Goal: Information Seeking & Learning: Learn about a topic

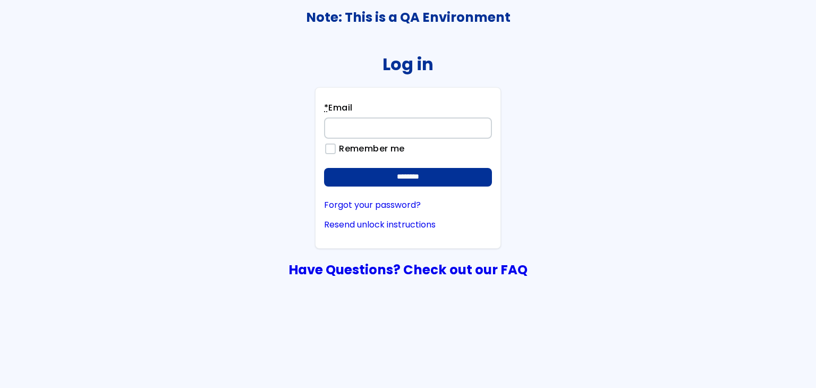
type input "**********"
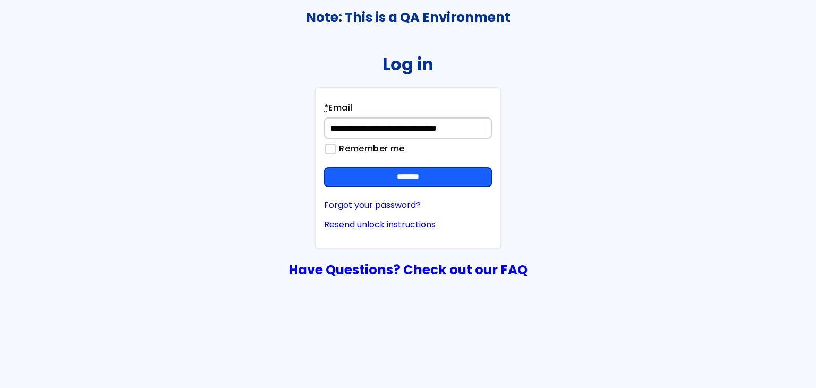
click at [414, 184] on input "********" at bounding box center [408, 177] width 168 height 19
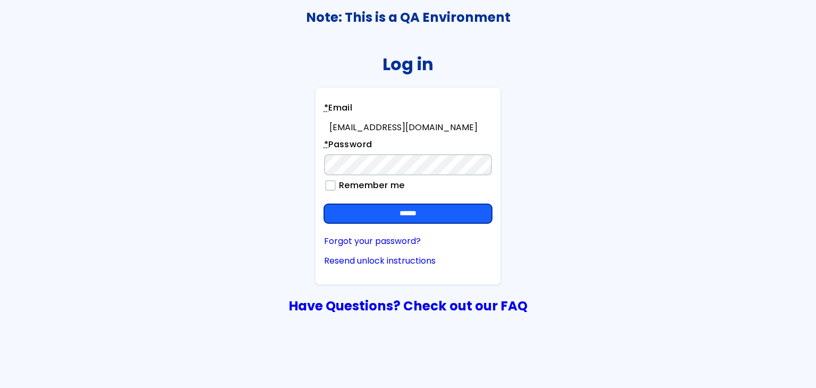
click at [483, 211] on input "******" at bounding box center [408, 213] width 168 height 19
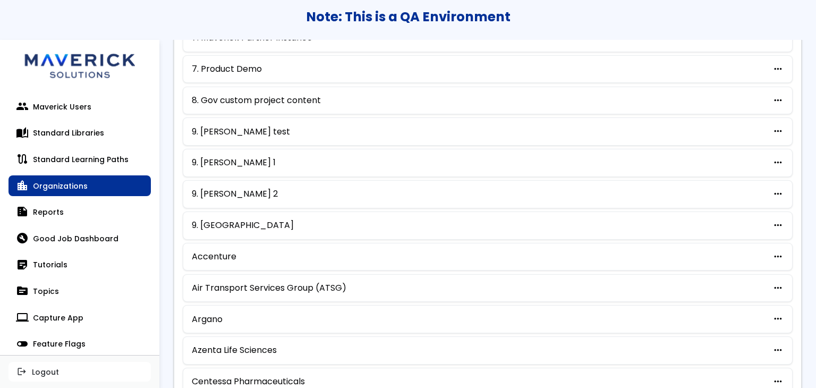
scroll to position [546, 0]
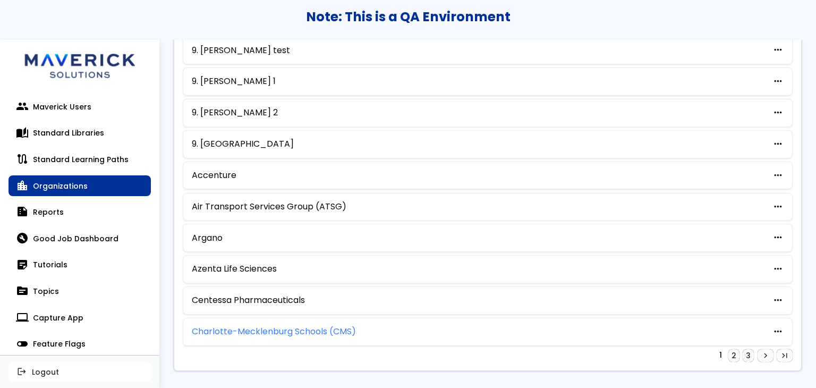
click at [269, 327] on link "Charlotte-Mecklenburg Schools (CMS)" at bounding box center [274, 332] width 164 height 10
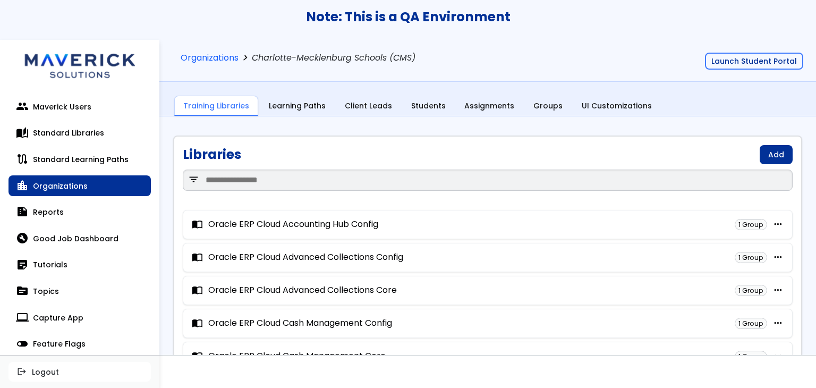
click at [759, 73] on div "Organizations chevron_right Charlotte-Mecklenburg Schools (CMS) Launch Student …" at bounding box center [487, 61] width 656 height 42
click at [763, 66] on button "Launch Student Portal" at bounding box center [754, 61] width 98 height 17
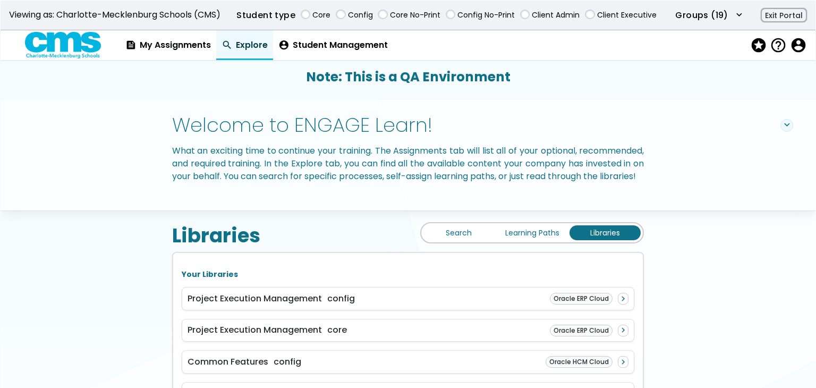
click at [445, 252] on div "Libraries Search Learning Paths Libraries" at bounding box center [408, 230] width 472 height 41
click at [446, 240] on link "Search" at bounding box center [458, 232] width 71 height 15
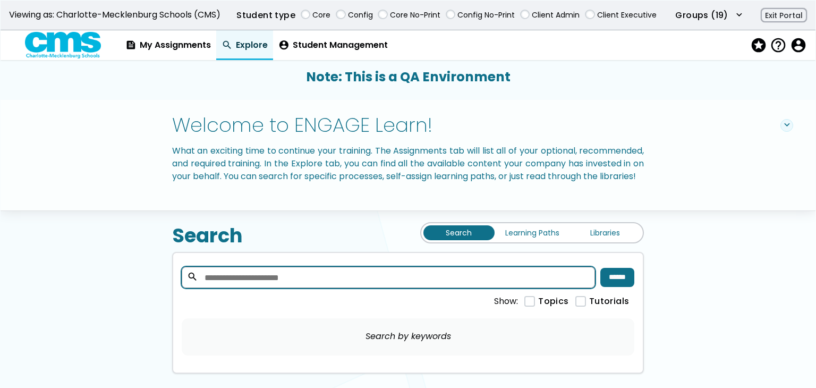
click at [508, 288] on input "search" at bounding box center [389, 277] width 414 height 21
type input "*******"
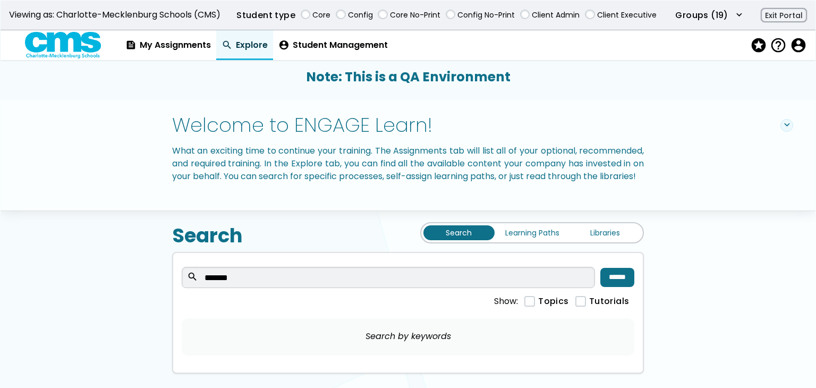
click at [622, 279] on div "search ******* ******" at bounding box center [408, 277] width 452 height 32
click at [623, 284] on input "******" at bounding box center [617, 277] width 34 height 19
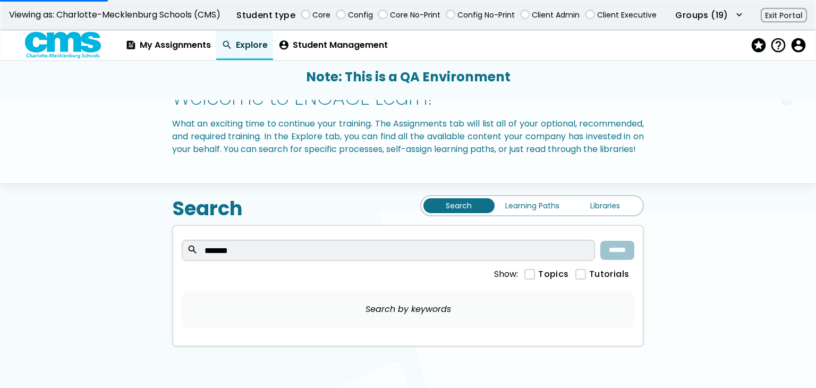
scroll to position [42, 0]
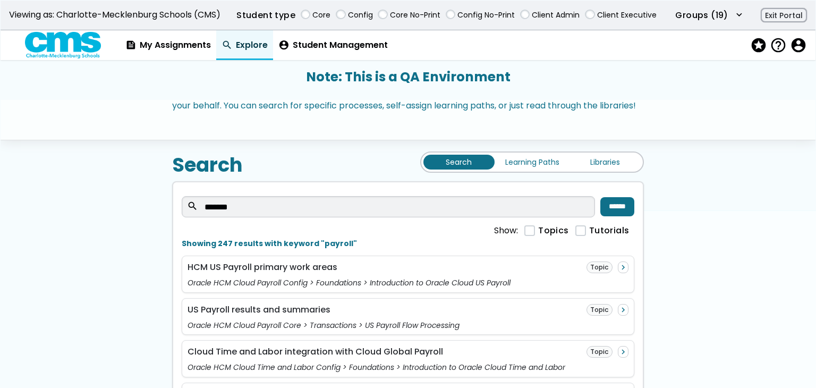
scroll to position [212, 0]
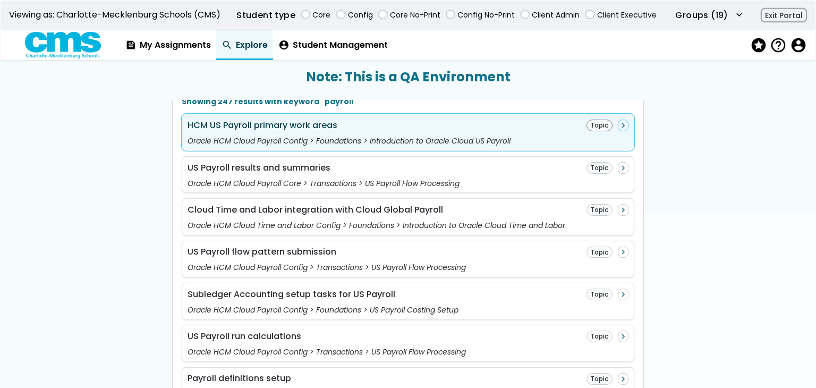
click at [379, 145] on div "HCM US Payroll primary work areas Topic navigate_next Oracle HCM Cloud Payroll …" at bounding box center [408, 132] width 452 height 37
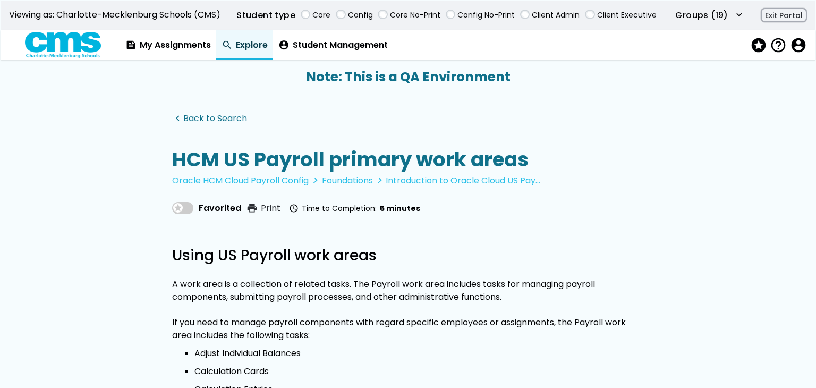
click at [220, 114] on link "navigate_before Back to Search" at bounding box center [209, 119] width 75 height 10
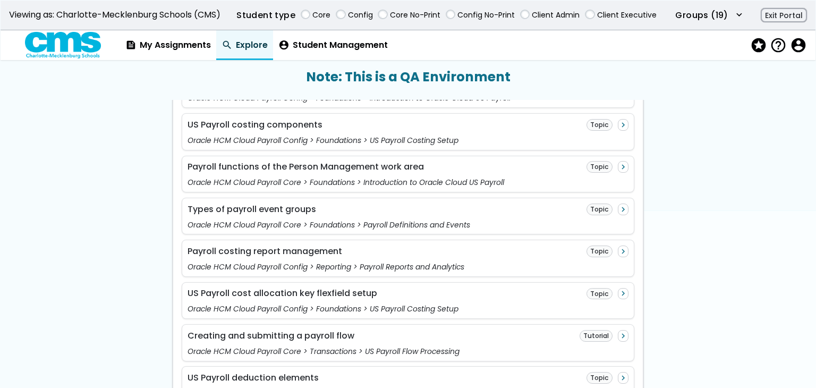
scroll to position [1062, 0]
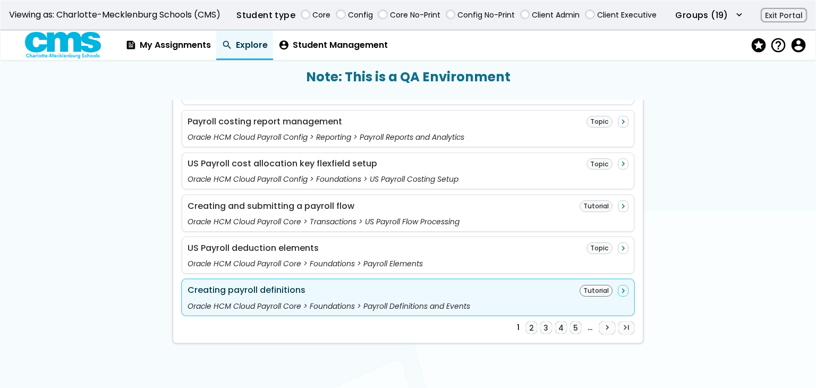
click at [564, 294] on div "Creating payroll definitions Tutorial navigate_next" at bounding box center [407, 291] width 441 height 12
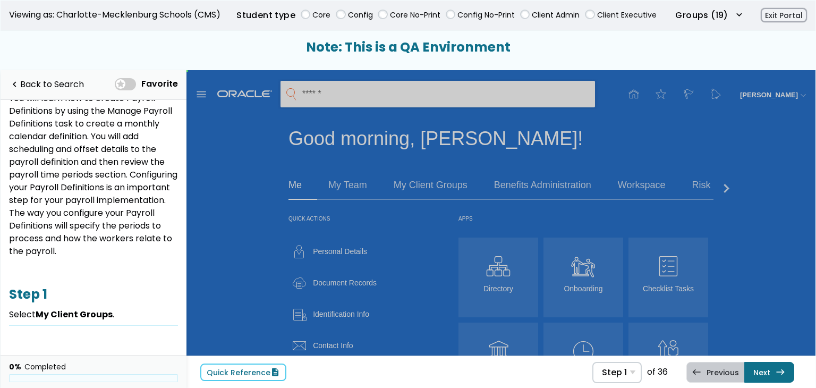
scroll to position [60, 0]
click at [788, 364] on link "Next east Step 2 Select Show More ." at bounding box center [769, 372] width 50 height 20
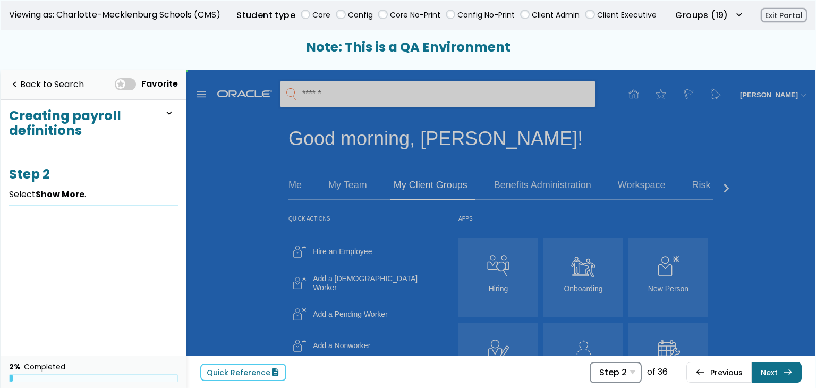
click at [625, 369] on span "Step 2" at bounding box center [613, 372] width 28 height 10
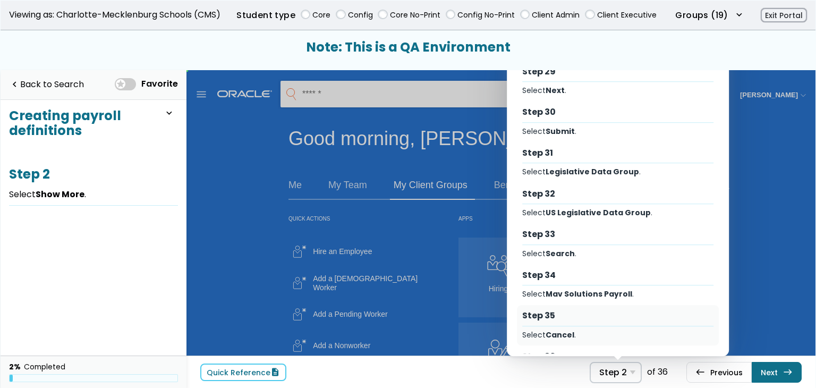
scroll to position [1227, 0]
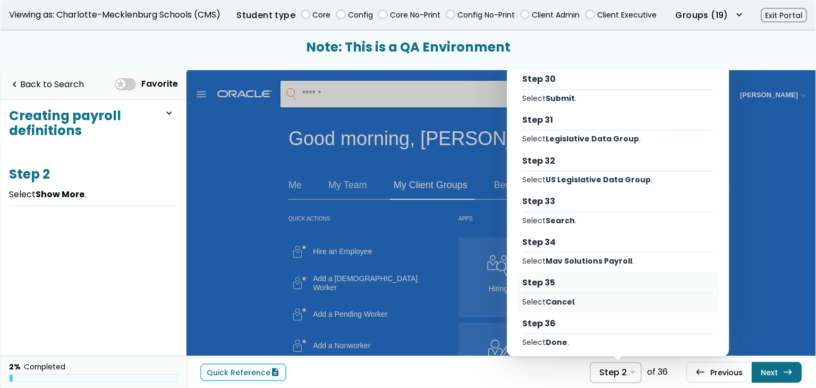
click at [605, 281] on div "Step 35" at bounding box center [617, 283] width 191 height 12
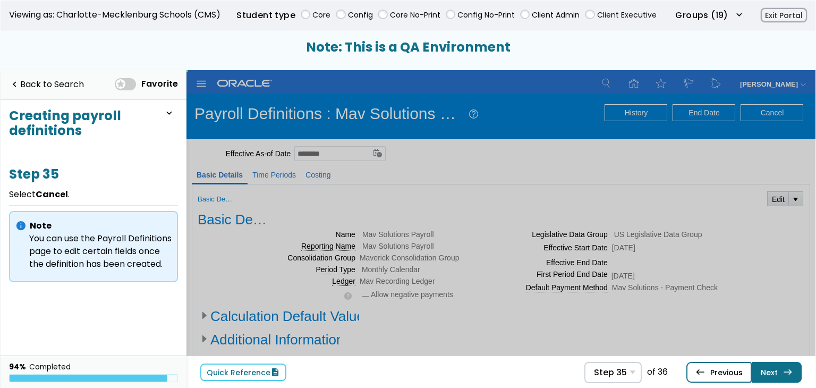
click at [713, 371] on link "west Previous Step 34 Select Mav Solutions Payroll ." at bounding box center [718, 372] width 65 height 20
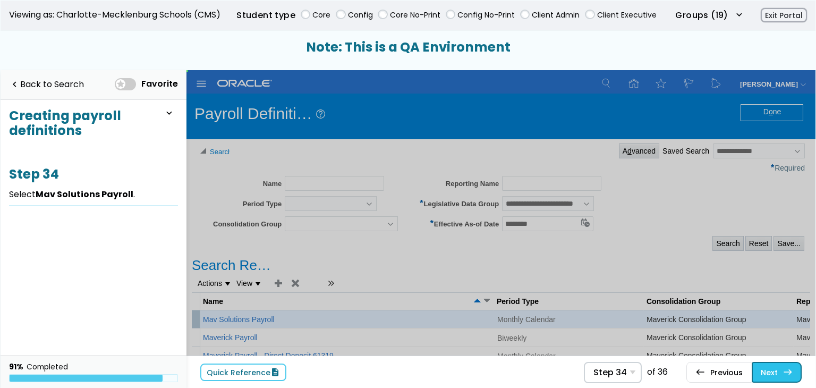
click at [788, 374] on span "east" at bounding box center [788, 372] width 10 height 8
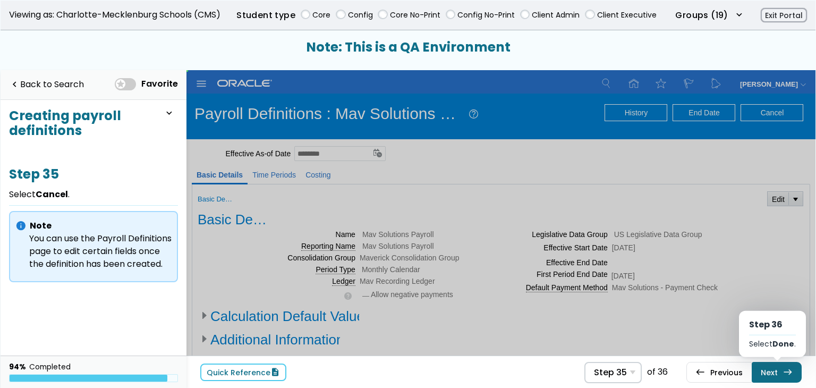
click at [788, 374] on span "east" at bounding box center [788, 372] width 10 height 8
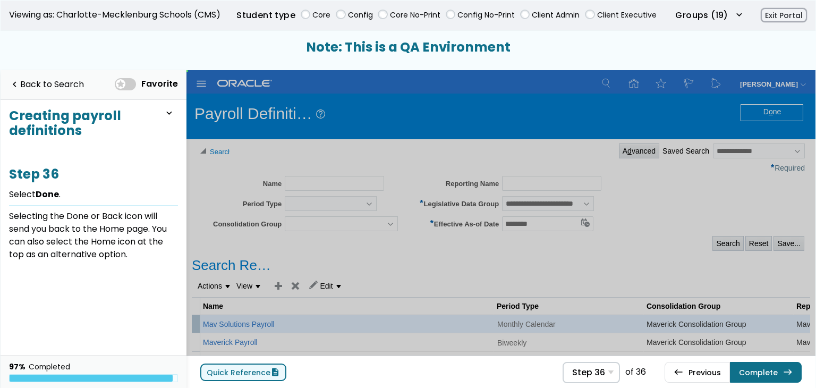
click at [270, 370] on span "description" at bounding box center [275, 372] width 10 height 8
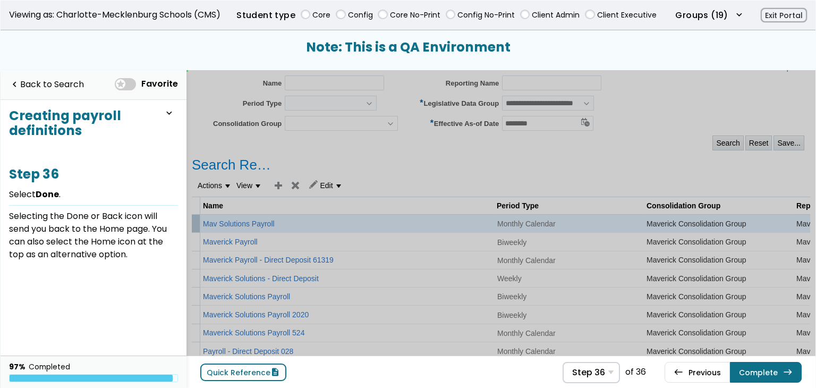
scroll to position [142, 0]
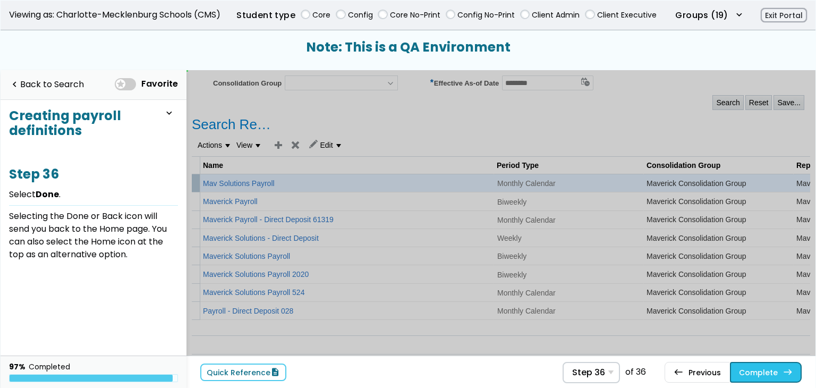
click at [778, 366] on link "Complete east" at bounding box center [766, 372] width 72 height 20
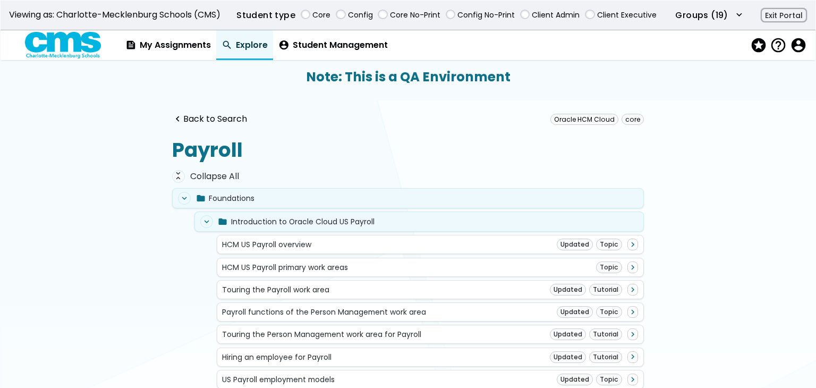
click at [253, 45] on link "search Explore" at bounding box center [244, 45] width 57 height 30
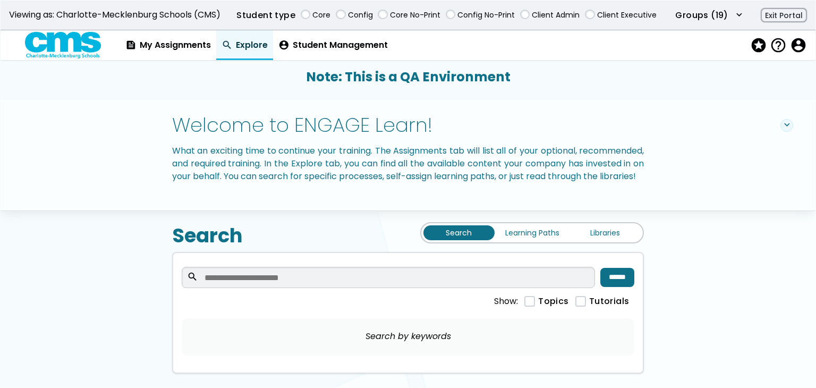
drag, startPoint x: 539, startPoint y: 244, endPoint x: 535, endPoint y: 251, distance: 7.6
click at [538, 240] on link "Learning Paths" at bounding box center [532, 232] width 71 height 15
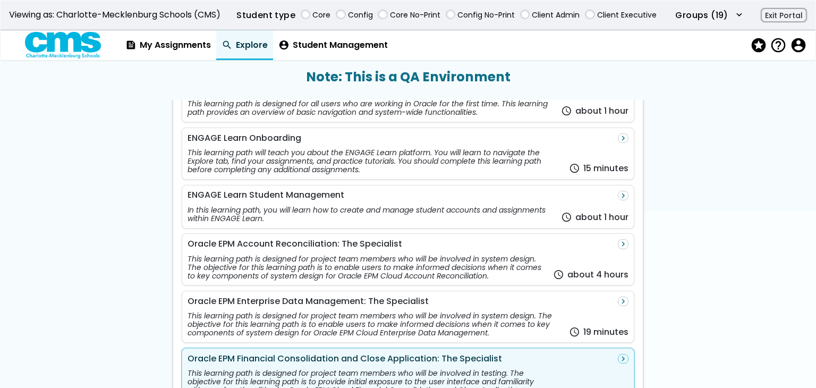
scroll to position [319, 0]
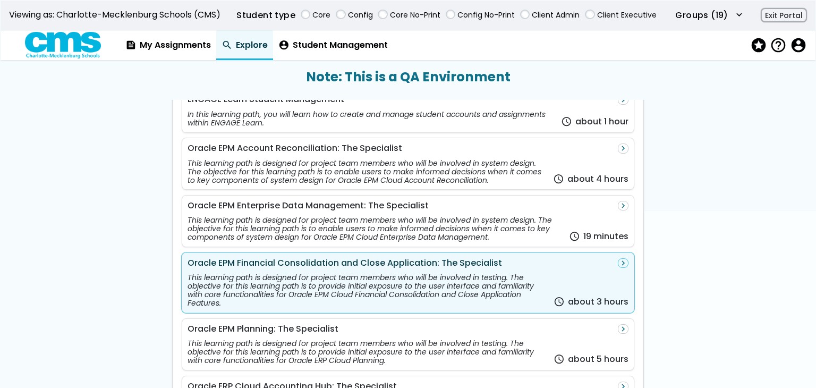
click at [404, 268] on div "Oracle EPM Financial Consolidation and Close Application: The Specialist" at bounding box center [344, 263] width 314 height 10
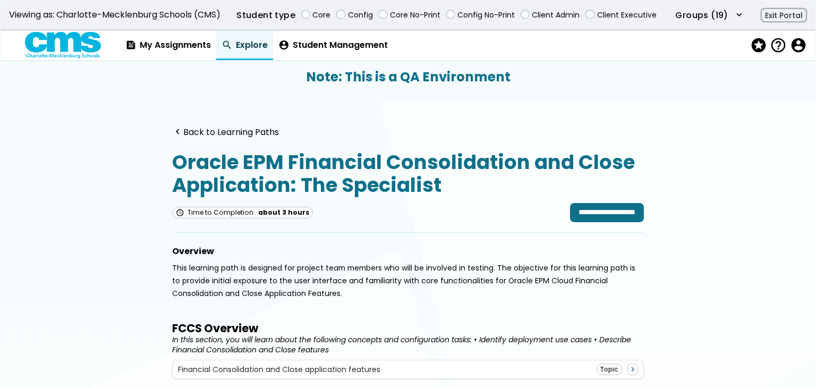
scroll to position [319, 0]
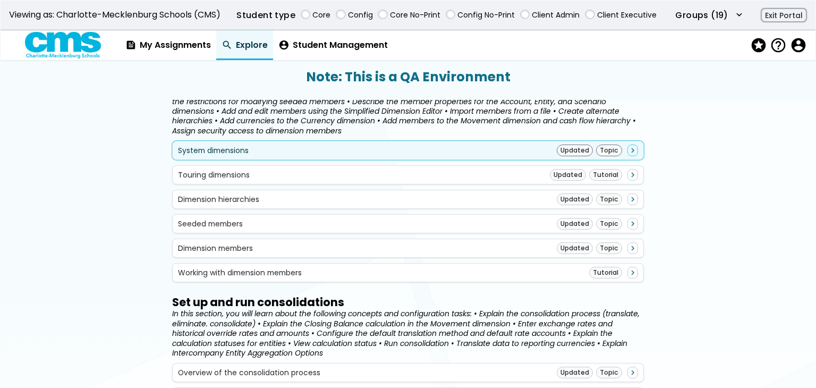
click at [483, 148] on div "System dimensions Updated Topic navigate_next" at bounding box center [408, 150] width 460 height 12
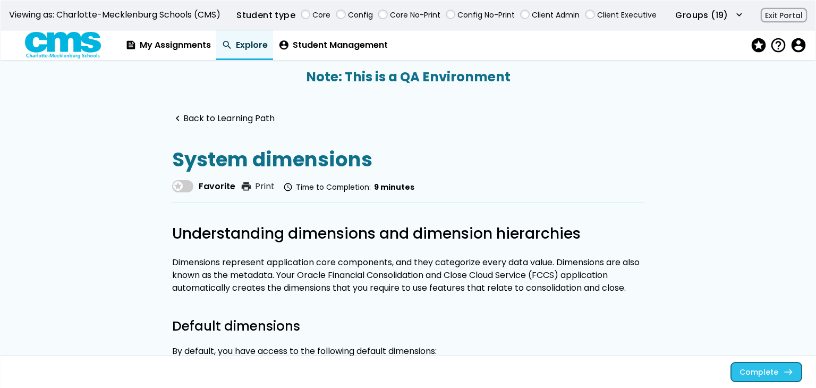
click at [767, 364] on link "Complete east" at bounding box center [766, 371] width 71 height 19
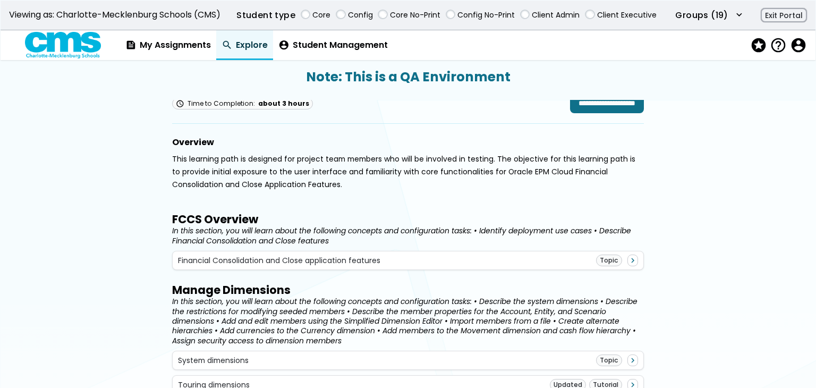
scroll to position [319, 0]
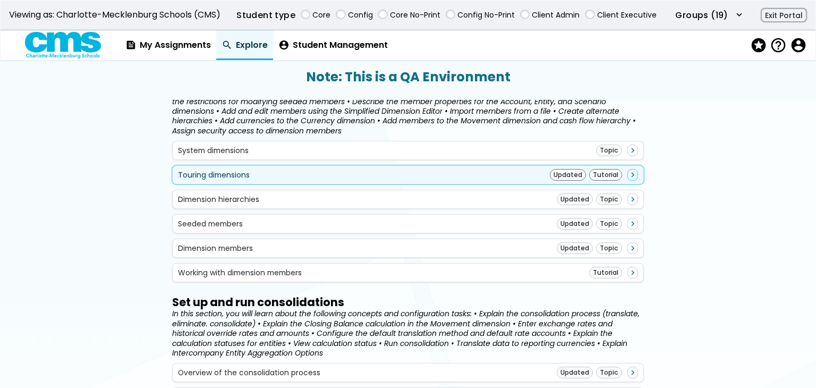
click at [510, 178] on div "Touring dimensions Updated Tutorial navigate_next" at bounding box center [408, 175] width 460 height 12
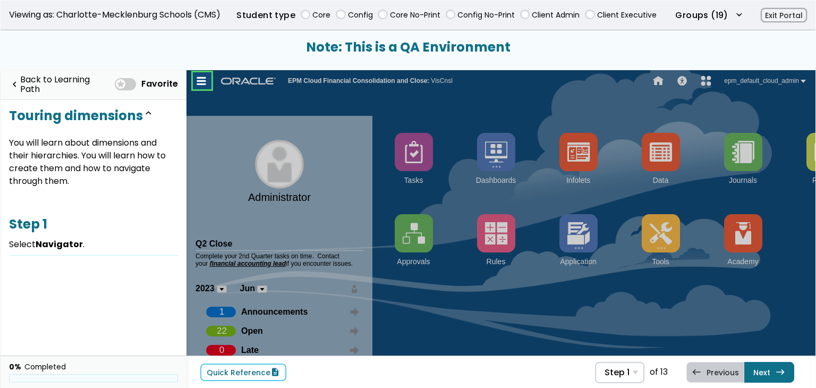
click at [200, 90] on link at bounding box center [202, 80] width 21 height 21
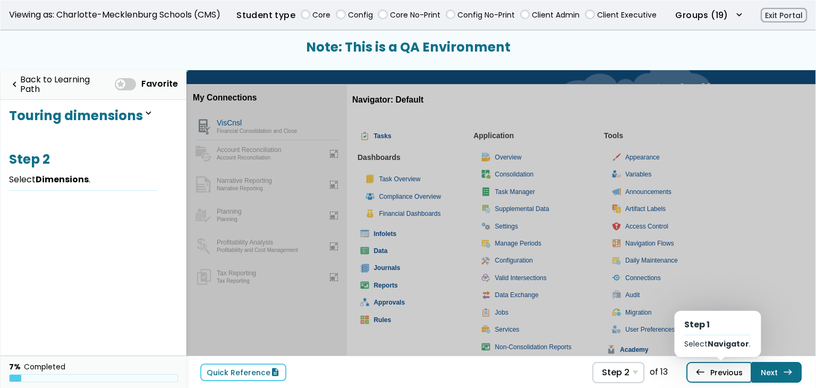
click at [729, 377] on link "west Previous Step 1 Select Navigator ." at bounding box center [718, 372] width 65 height 20
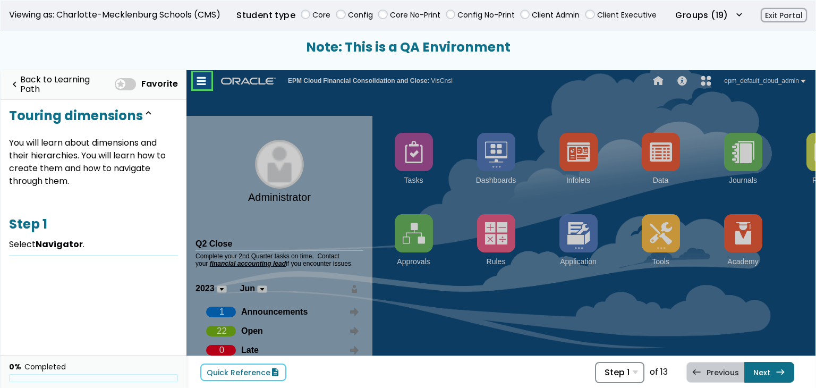
click at [616, 372] on span "Step 1" at bounding box center [616, 372] width 25 height 10
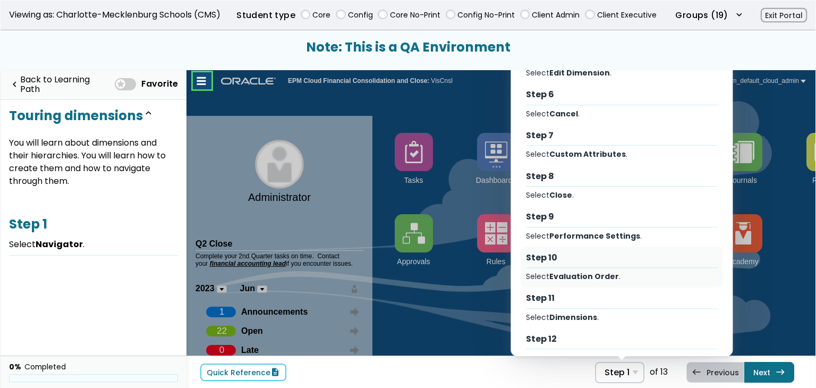
scroll to position [249, 0]
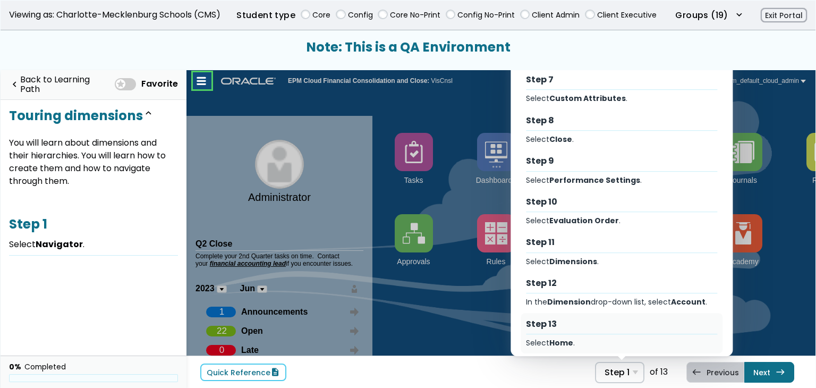
click at [572, 321] on div "Step 13" at bounding box center [622, 324] width 192 height 12
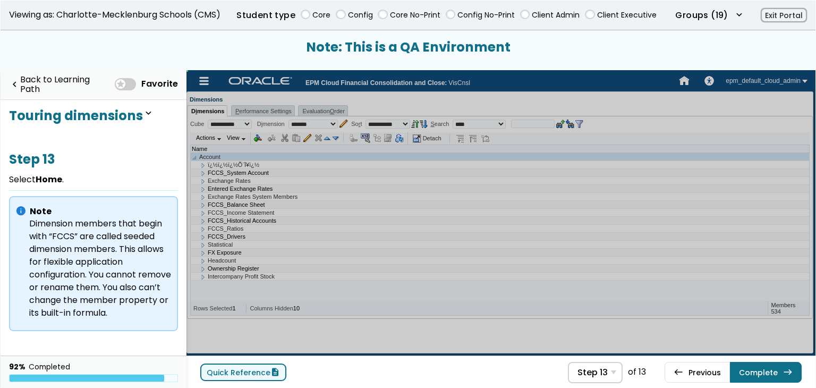
click at [266, 372] on link "Quick Reference description" at bounding box center [243, 372] width 86 height 18
click at [773, 377] on link "Complete east" at bounding box center [766, 372] width 72 height 20
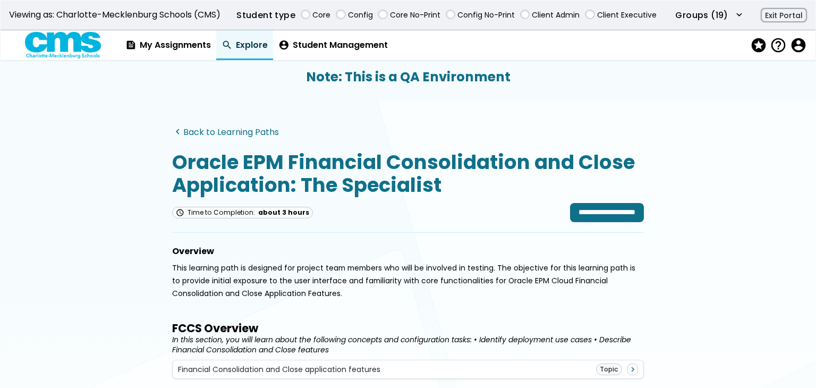
click at [246, 134] on link "navigate_before Back to Learning Paths" at bounding box center [225, 132] width 107 height 10
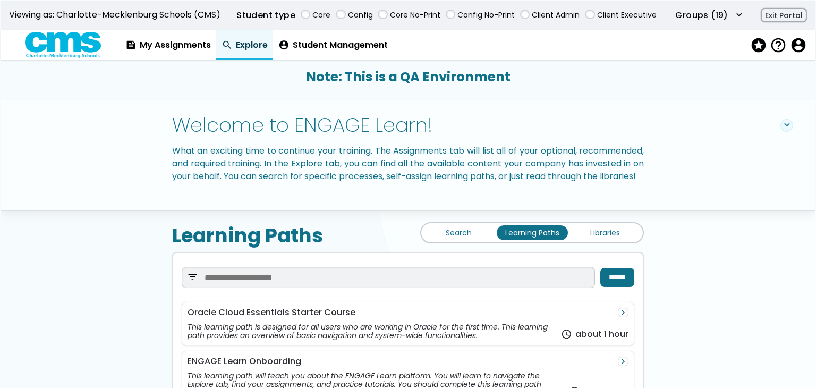
click at [585, 240] on link "Libraries" at bounding box center [604, 232] width 71 height 15
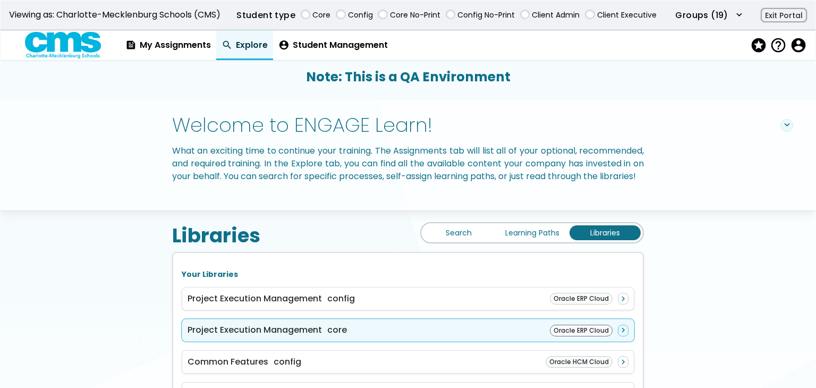
click at [395, 340] on div "Project Execution Management core Oracle ERP Cloud navigate_next" at bounding box center [408, 330] width 452 height 23
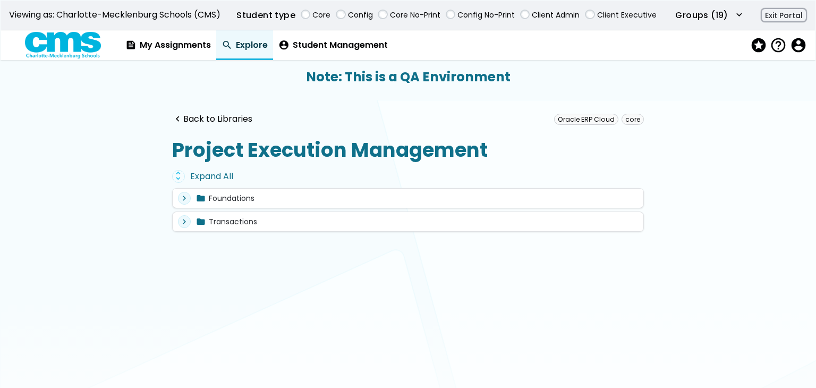
click at [210, 180] on div "unfold_more Expand All" at bounding box center [408, 176] width 472 height 13
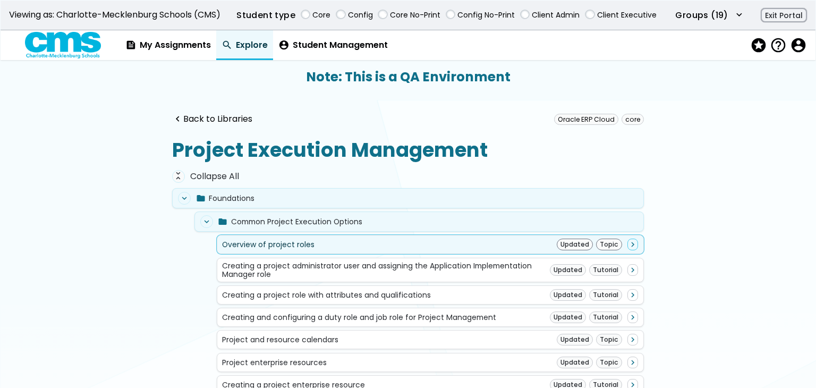
click at [318, 239] on div "Overview of project roles Updated Topic navigate_next" at bounding box center [430, 244] width 416 height 12
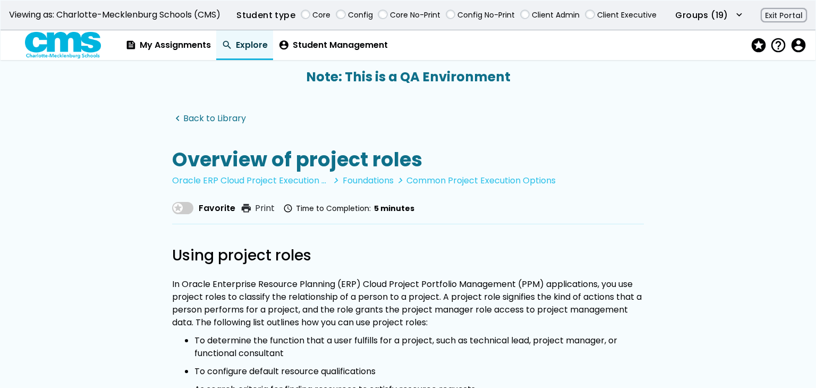
click at [203, 117] on link "navigate_before Back to Library" at bounding box center [209, 119] width 74 height 10
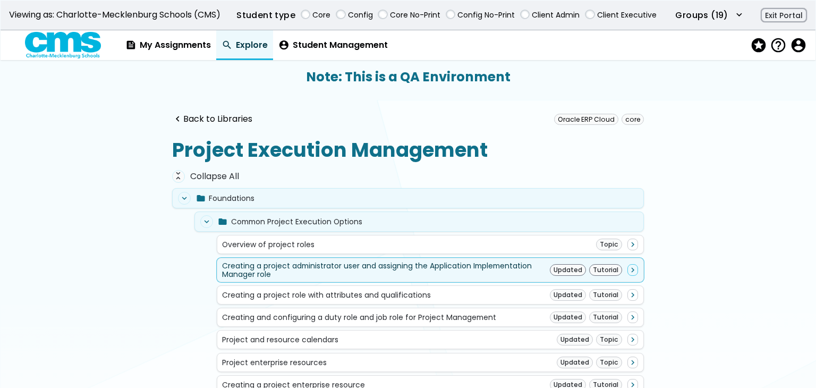
click at [336, 269] on div "Creating a project administrator user and assigning the Application Implementat…" at bounding box center [386, 269] width 328 height 17
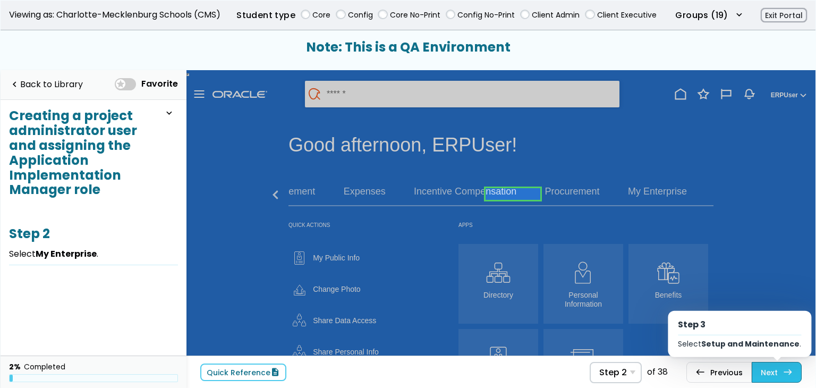
scroll to position [0, 66]
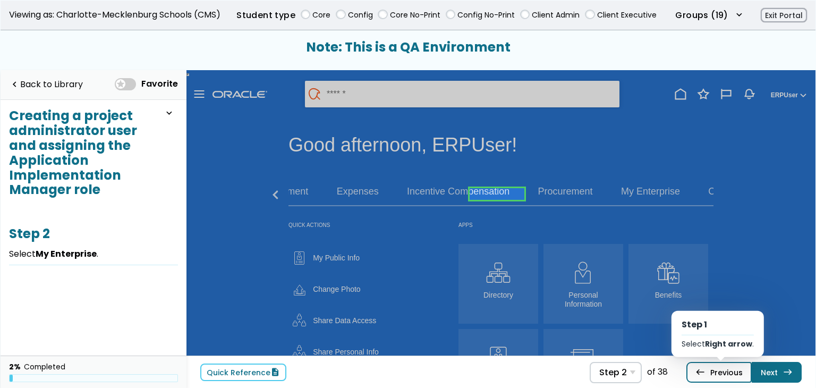
click at [522, 29] on link "west Previous Step 1 Select Right arrow ." at bounding box center [516, 24] width 12 height 11
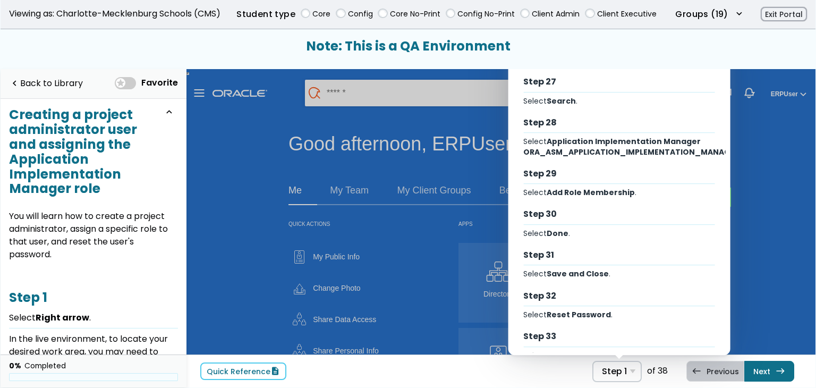
scroll to position [1298, 0]
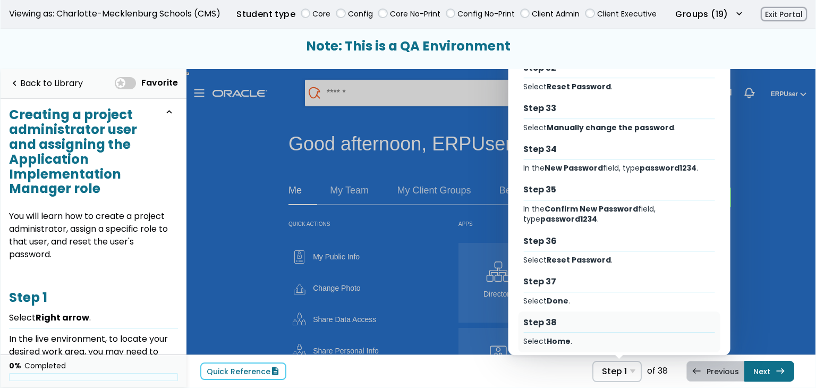
click at [616, 317] on div "Step 38" at bounding box center [619, 323] width 192 height 12
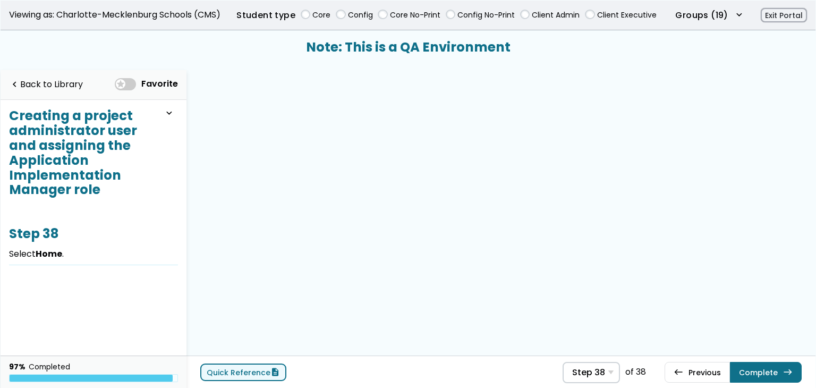
click at [261, 373] on link "Quick Reference description" at bounding box center [243, 372] width 86 height 18
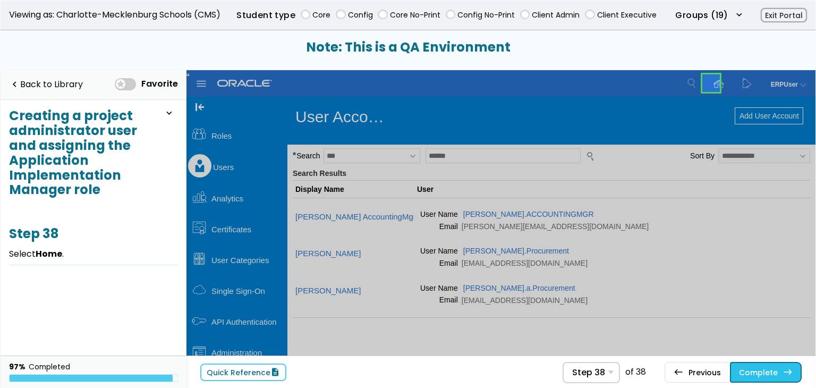
click at [747, 362] on link "Complete east" at bounding box center [766, 372] width 72 height 20
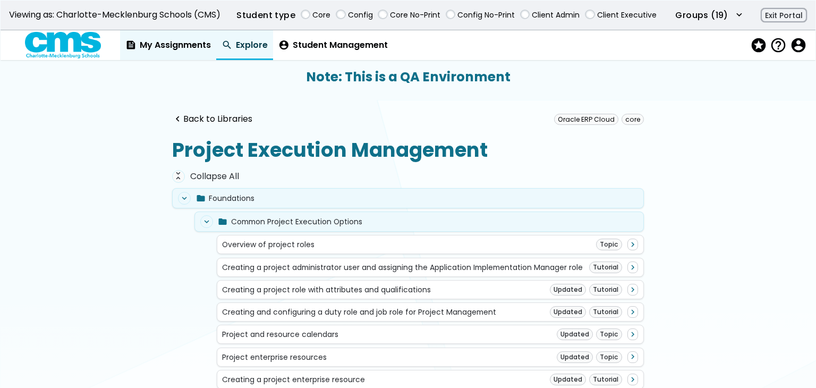
click at [195, 45] on link "feed My Assignments" at bounding box center [168, 45] width 96 height 30
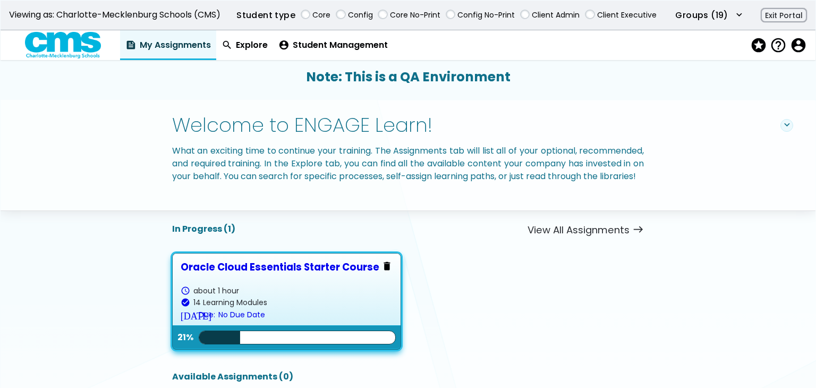
click at [326, 272] on div "Oracle Cloud Essentials Starter Course" at bounding box center [287, 266] width 212 height 11
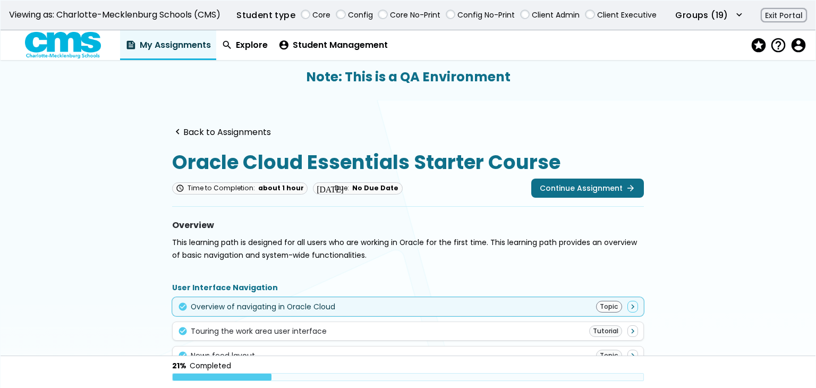
click at [563, 311] on div "check_circle Overview of navigating in Oracle Cloud Topic navigate_next" at bounding box center [408, 307] width 460 height 12
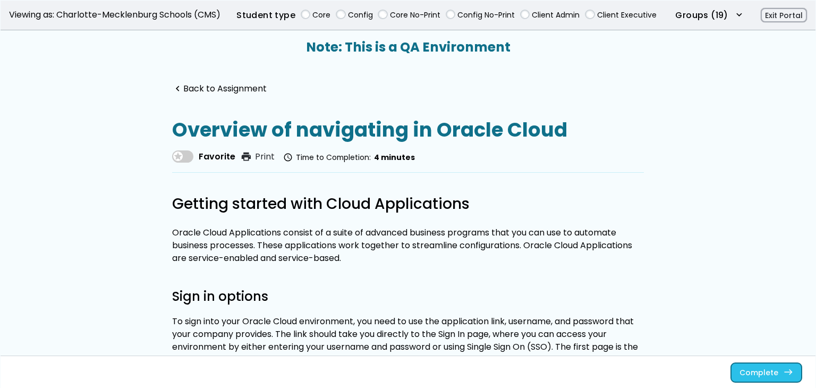
click at [764, 373] on button "Complete east" at bounding box center [766, 371] width 71 height 19
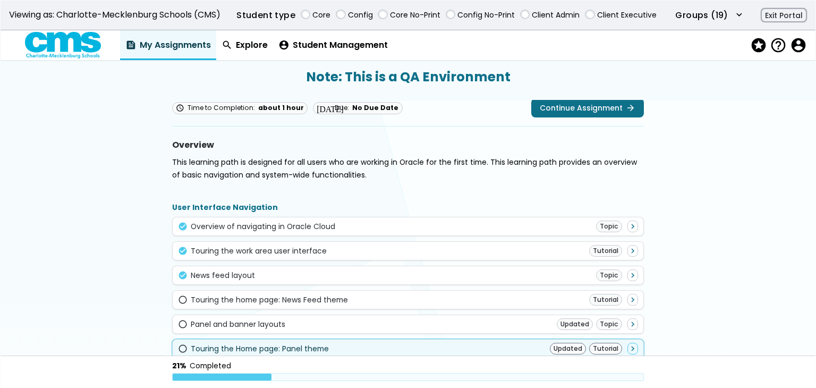
scroll to position [319, 0]
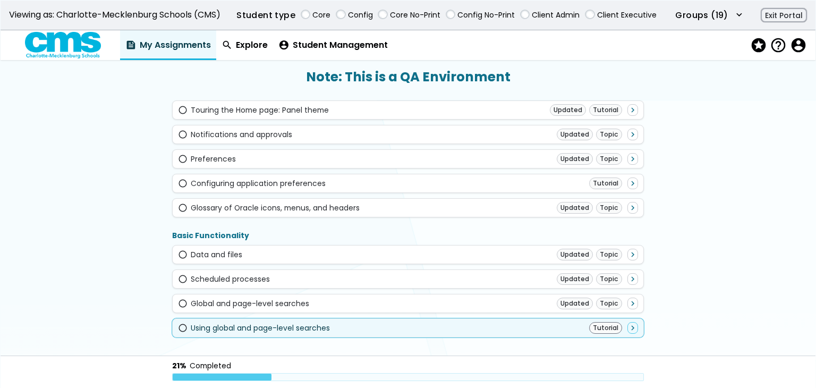
click at [576, 324] on div "radio_button_unchecked Using global and page-level searches Tutorial navigate_n…" at bounding box center [408, 328] width 460 height 12
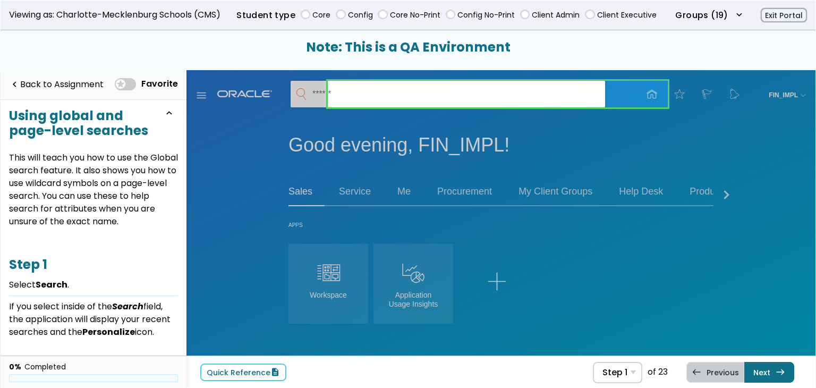
click at [632, 96] on link at bounding box center [498, 94] width 340 height 27
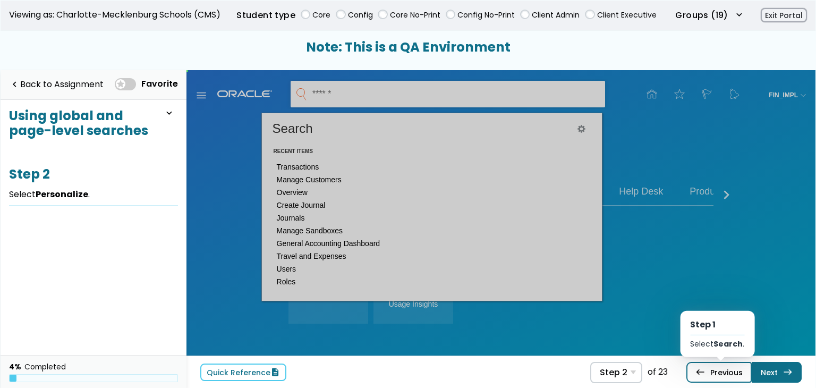
click at [743, 370] on link "west Previous Step 1 Select Search ." at bounding box center [718, 372] width 65 height 20
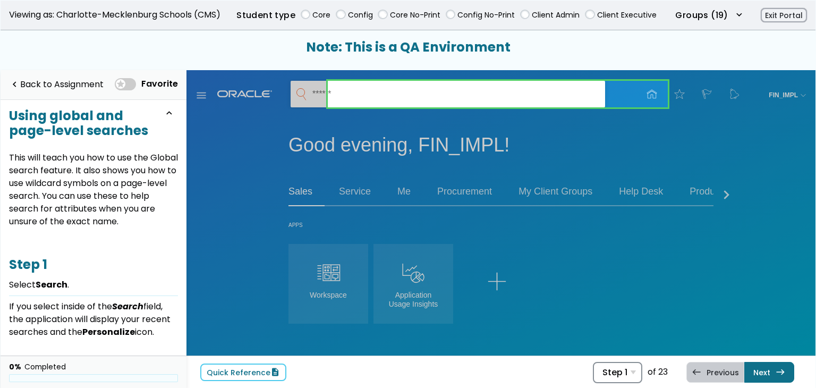
click at [610, 374] on span "Step 1" at bounding box center [614, 372] width 25 height 10
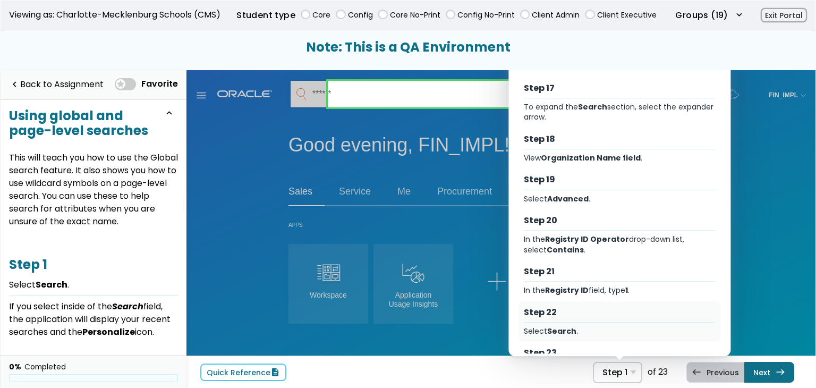
scroll to position [677, 0]
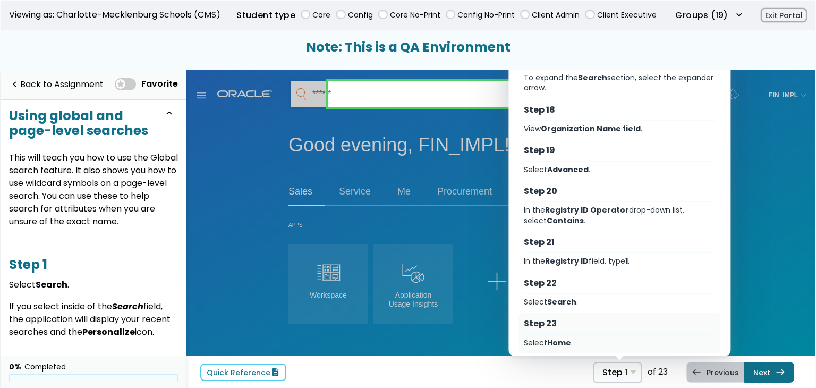
drag, startPoint x: 608, startPoint y: 326, endPoint x: 404, endPoint y: 269, distance: 211.8
click at [608, 326] on div "Step 23 Select Home ." at bounding box center [619, 332] width 202 height 41
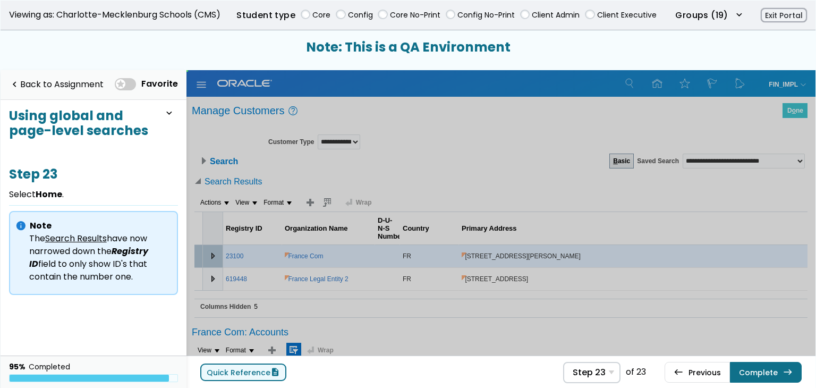
click at [270, 371] on span "description" at bounding box center [275, 372] width 10 height 8
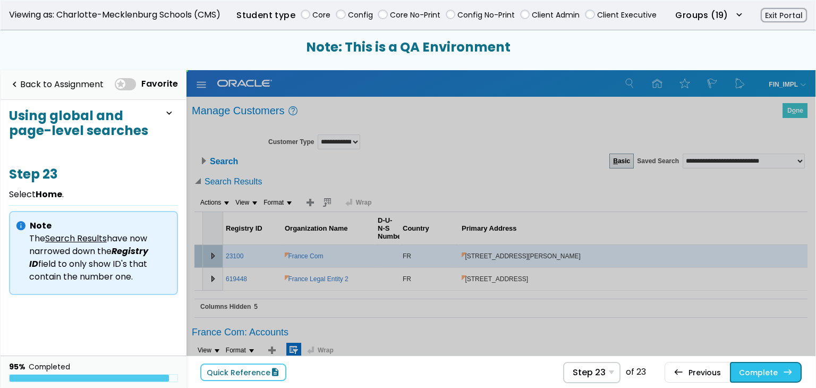
click at [777, 374] on button "Complete east" at bounding box center [766, 372] width 72 height 20
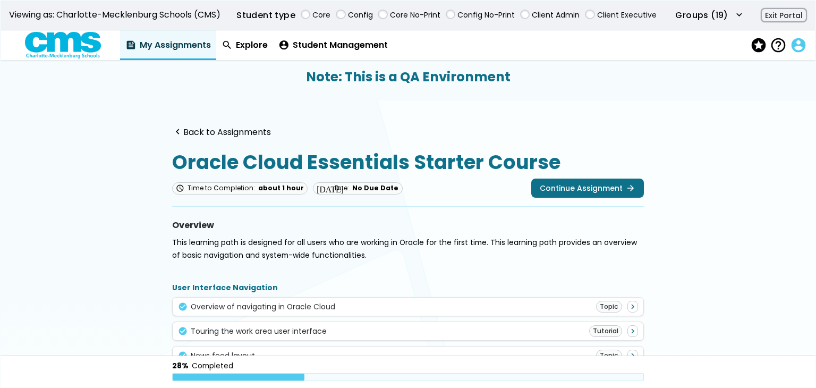
click at [800, 49] on span "account_circle" at bounding box center [797, 45] width 15 height 15
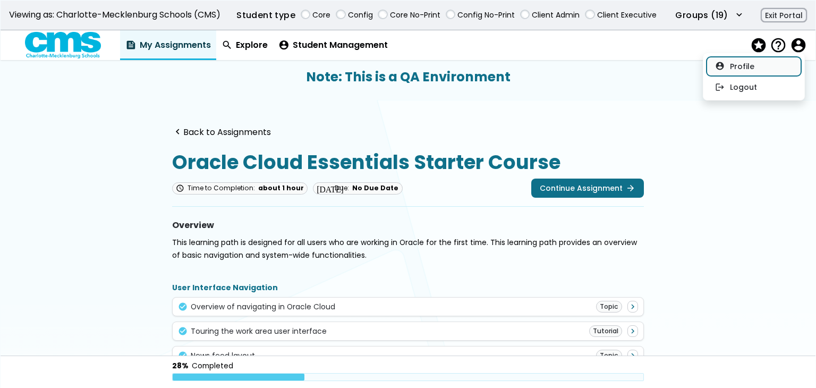
click at [767, 73] on button "account_circle Profile" at bounding box center [753, 66] width 95 height 19
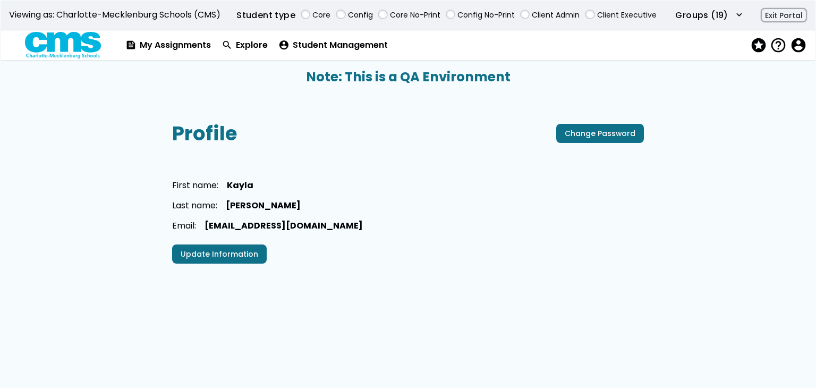
click at [777, 41] on span "help_outline" at bounding box center [777, 45] width 15 height 15
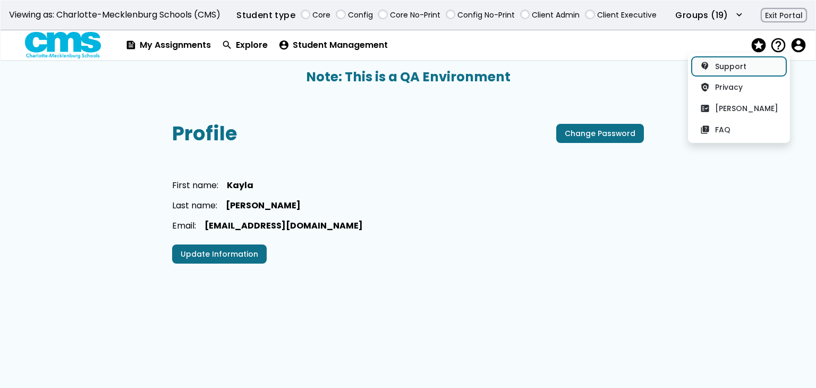
click at [744, 74] on link "contact_support Support" at bounding box center [738, 66] width 95 height 19
click at [749, 92] on button "policy Privacy" at bounding box center [738, 87] width 95 height 19
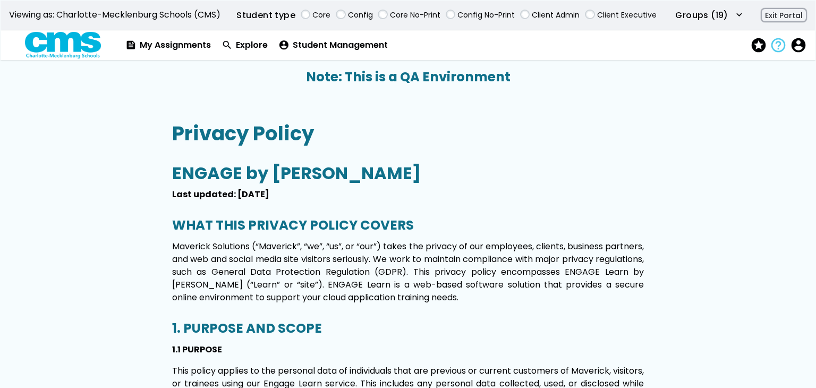
click at [773, 51] on span "help_outline" at bounding box center [777, 45] width 15 height 15
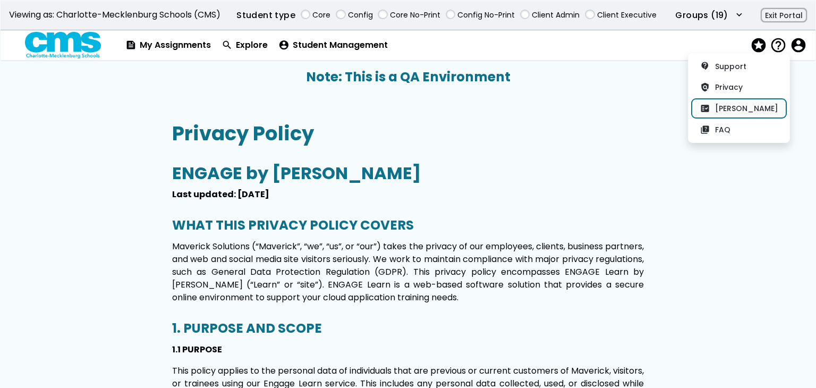
click at [764, 107] on button "fact_check EULA" at bounding box center [738, 108] width 95 height 19
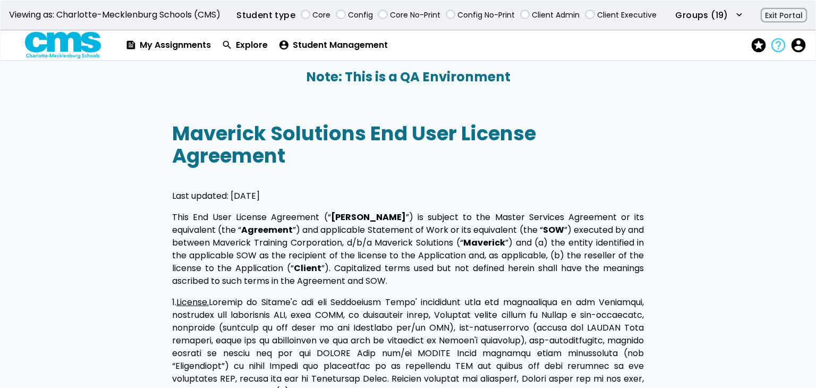
click at [780, 47] on span "help_outline" at bounding box center [777, 45] width 15 height 15
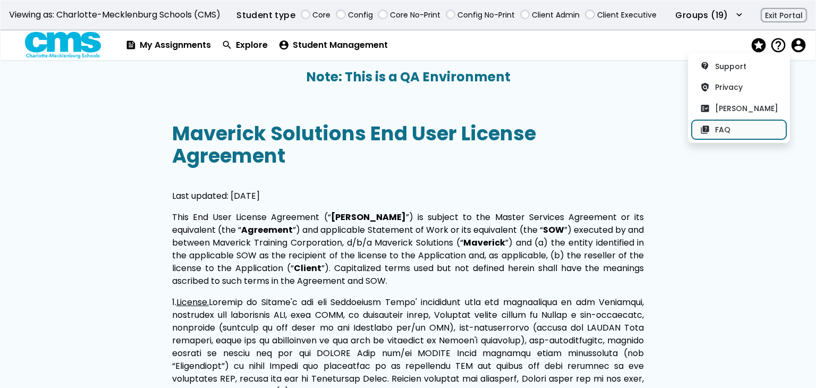
click at [757, 125] on button "quiz FAQ" at bounding box center [738, 129] width 95 height 19
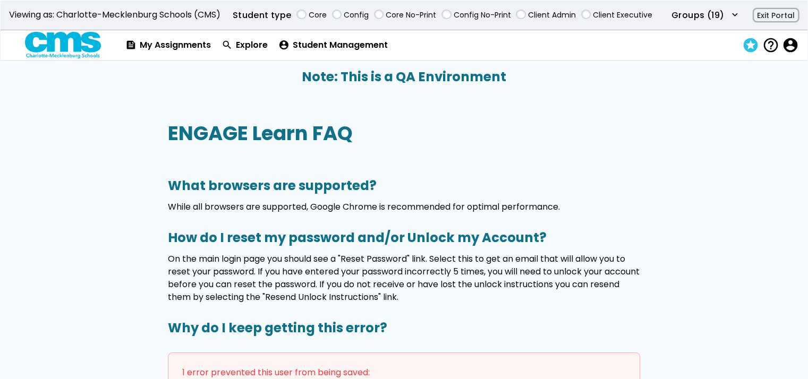
click at [751, 44] on span "stars" at bounding box center [749, 45] width 15 height 15
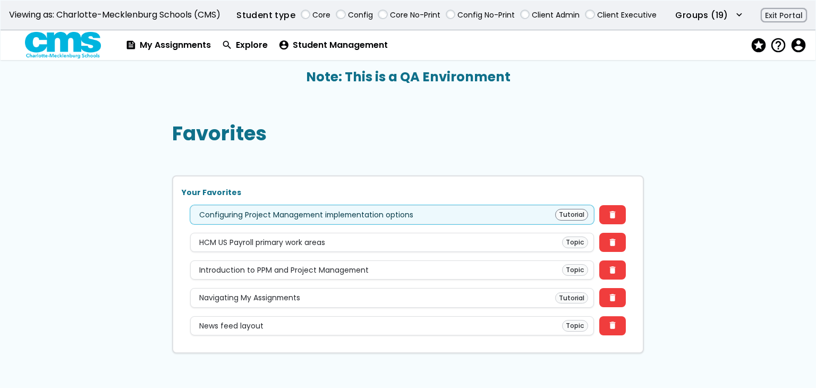
click at [564, 215] on div "Tutorial" at bounding box center [571, 215] width 33 height 12
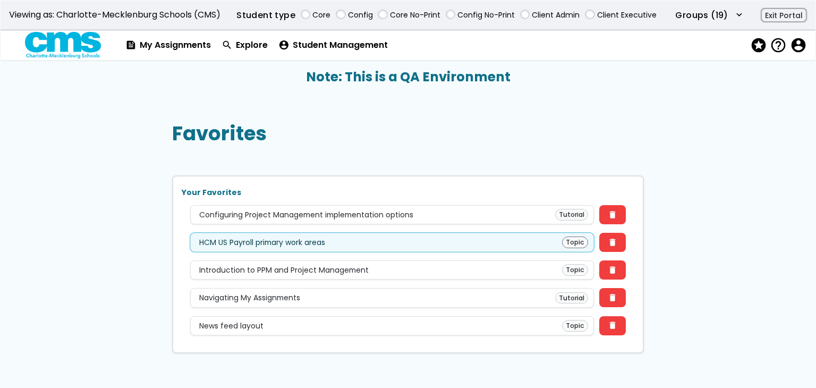
click at [310, 246] on div "HCM US Payroll primary work areas" at bounding box center [262, 242] width 126 height 8
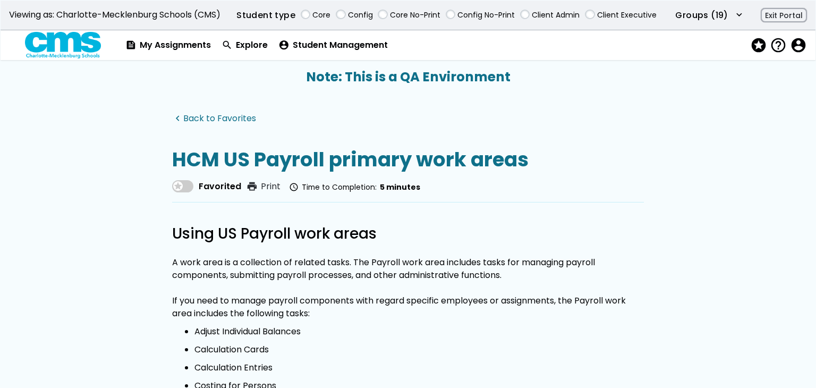
click at [192, 120] on link "navigate_before Back to Favorites" at bounding box center [214, 119] width 84 height 10
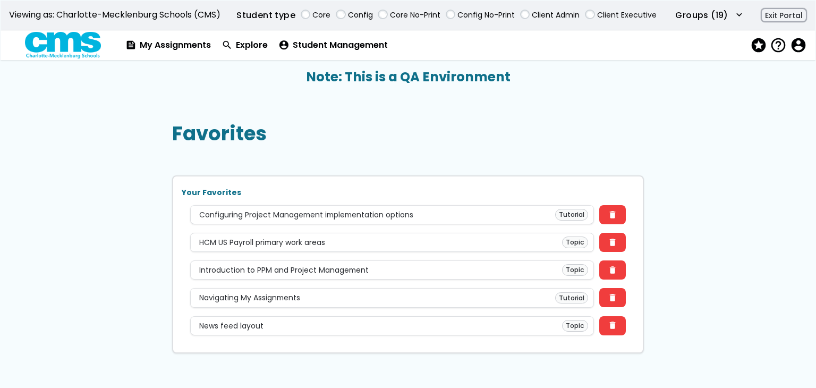
click at [439, 231] on div "Your Favorites Configuring Project Management implementation options Tutorial d…" at bounding box center [408, 264] width 472 height 178
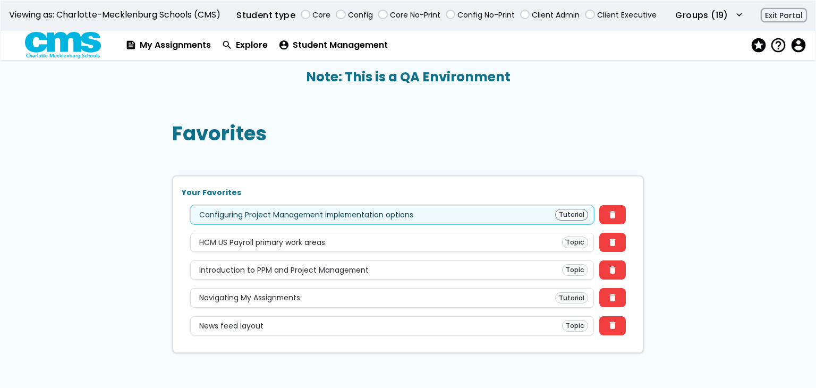
click at [442, 216] on div "Configuring Project Management implementation options Tutorial" at bounding box center [392, 215] width 392 height 12
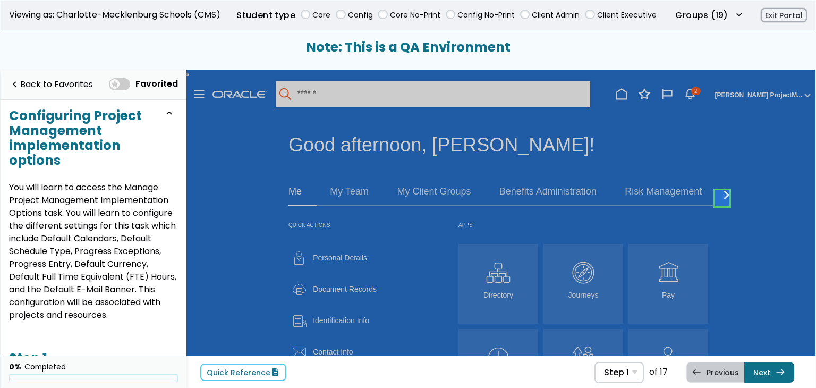
scroll to position [1, 0]
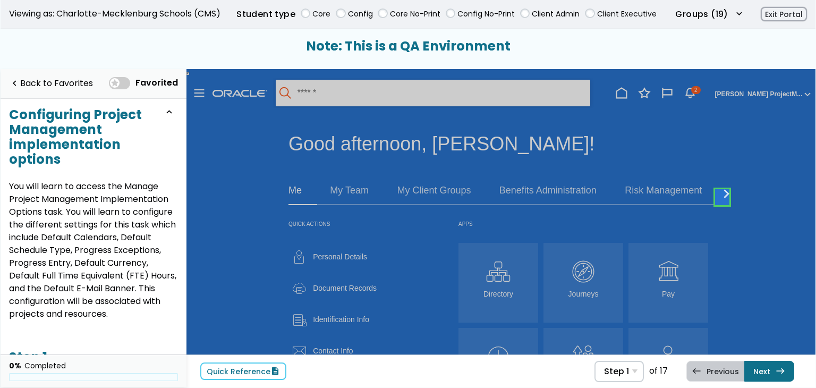
click at [712, 193] on link at bounding box center [722, 196] width 21 height 21
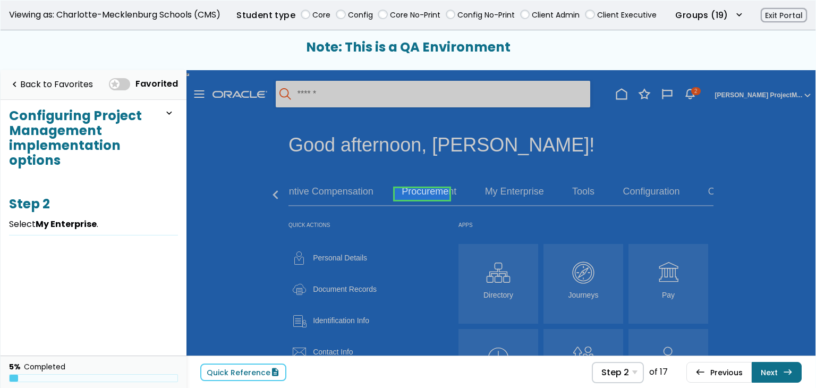
click at [776, 362] on div "west Previous Step 1 Select Right arrow . Next east Step 3 Select Setup and Mai…" at bounding box center [743, 372] width 115 height 21
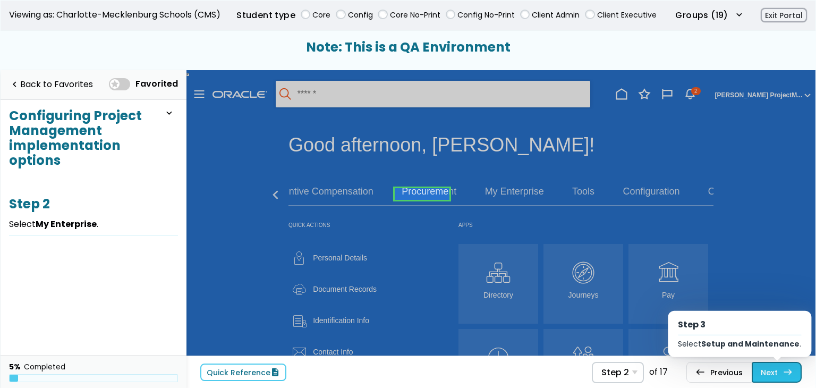
click at [768, 368] on link "Next east Step 3 Select Setup and Maintenance ." at bounding box center [776, 372] width 50 height 20
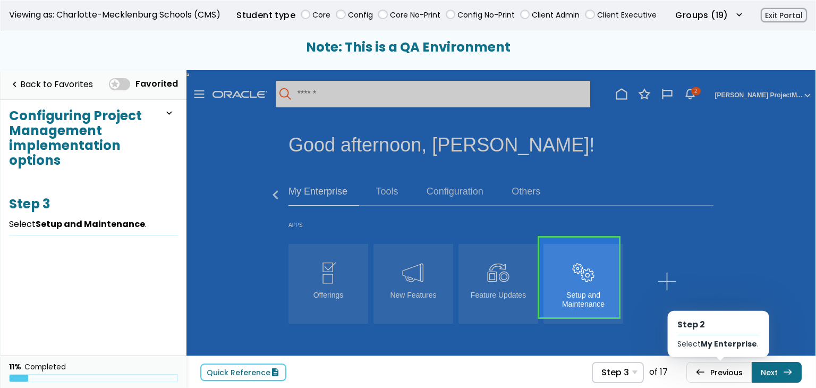
scroll to position [35, 0]
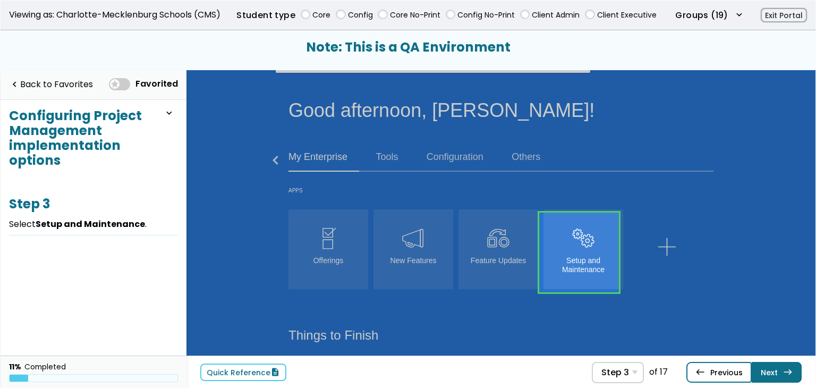
click at [490, 219] on link "west Previous Step 2 Select My Enterprise ." at bounding box center [450, 179] width 80 height 80
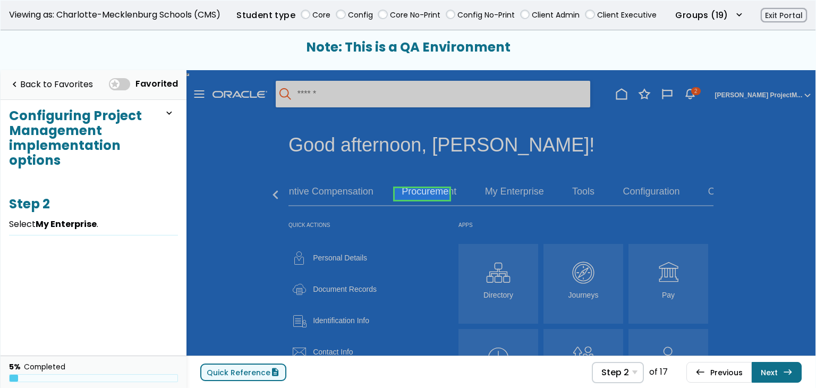
click at [270, 370] on span "description" at bounding box center [275, 372] width 10 height 8
click at [619, 374] on span "Step 2" at bounding box center [615, 372] width 28 height 10
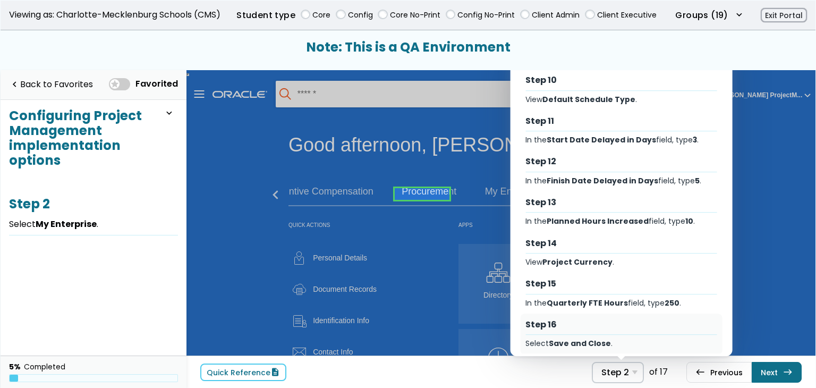
scroll to position [433, 0]
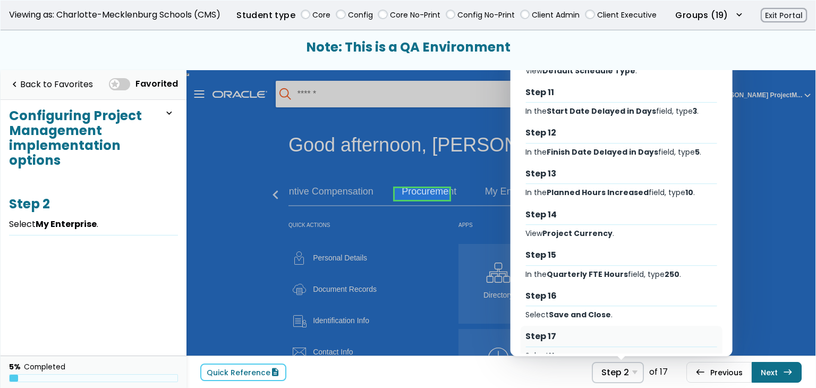
click at [597, 351] on div "Select Home ." at bounding box center [621, 356] width 192 height 10
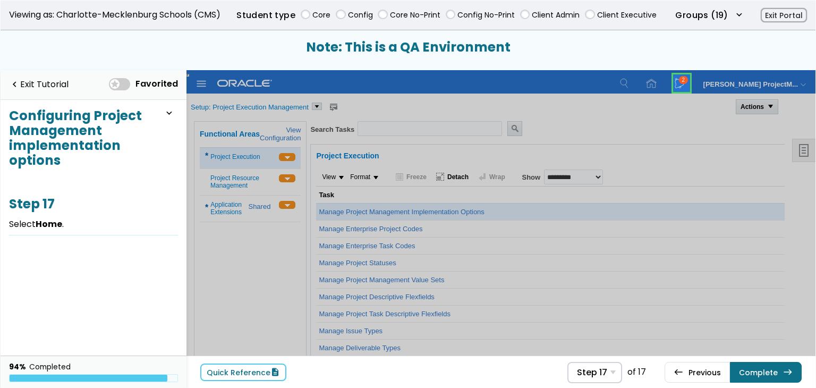
click at [678, 80] on link at bounding box center [681, 83] width 21 height 21
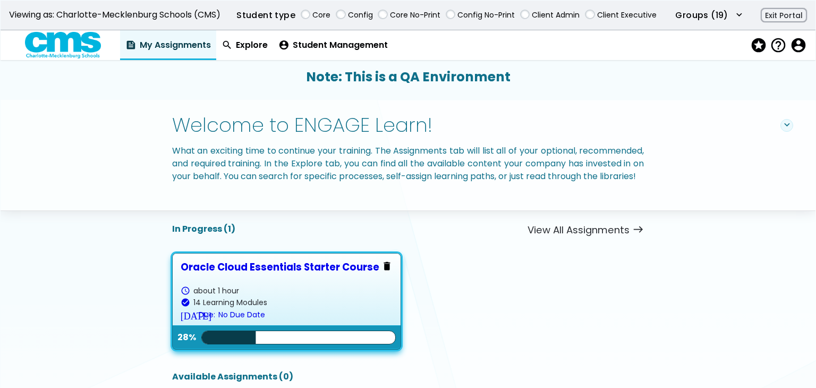
click at [327, 306] on div "check_circle 14 Learning Modules" at bounding box center [287, 302] width 212 height 8
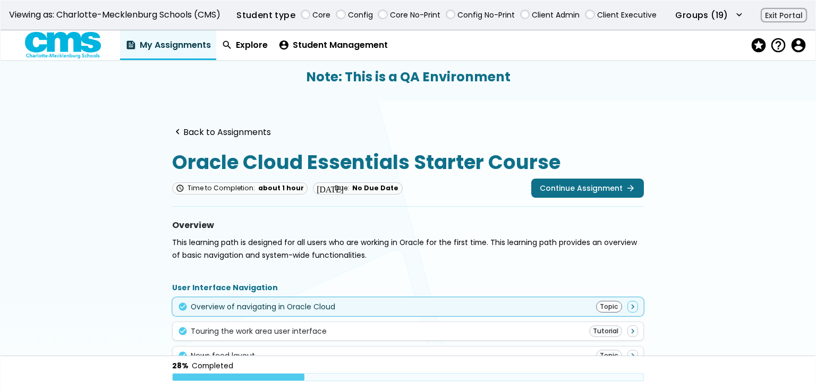
click at [486, 301] on div "check_circle Overview of navigating in Oracle Cloud Topic navigate_next" at bounding box center [408, 307] width 460 height 12
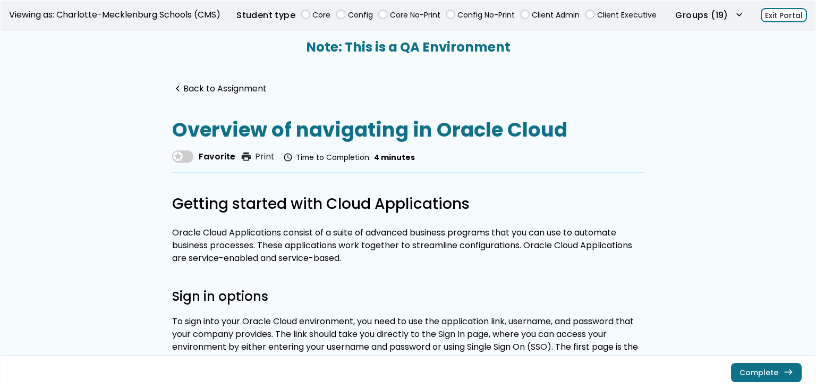
click at [789, 8] on button "Exit Portal" at bounding box center [784, 15] width 46 height 15
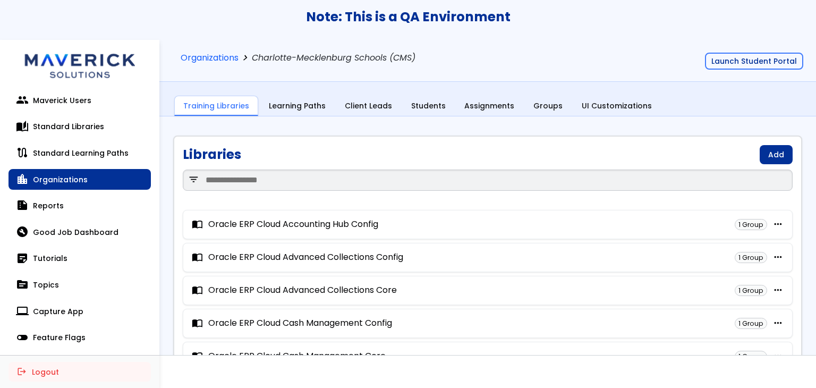
scroll to position [8, 0]
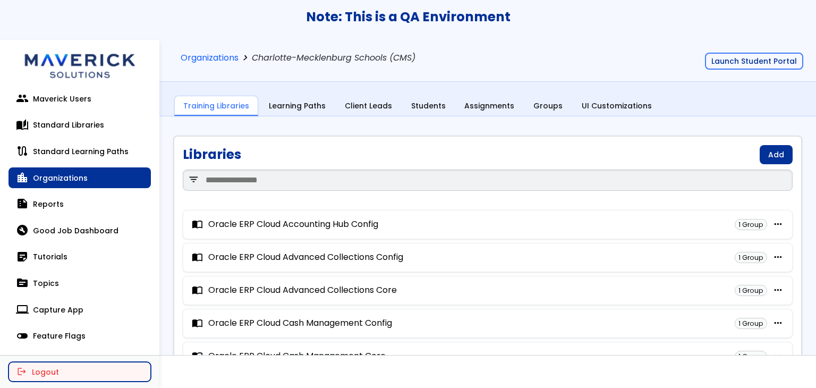
click at [54, 370] on button "logout Logout" at bounding box center [79, 371] width 142 height 19
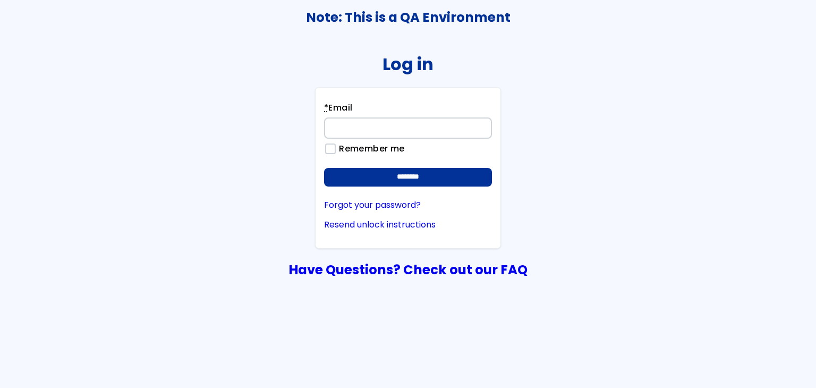
click at [418, 133] on input "* Email" at bounding box center [408, 127] width 168 height 21
type input "**********"
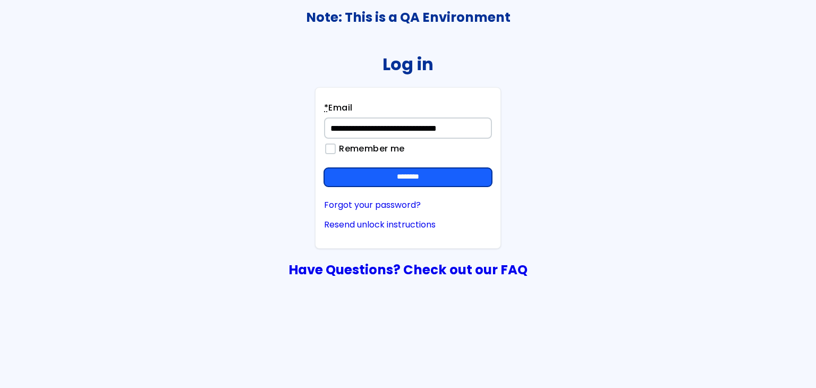
click at [433, 181] on input "********" at bounding box center [408, 177] width 168 height 19
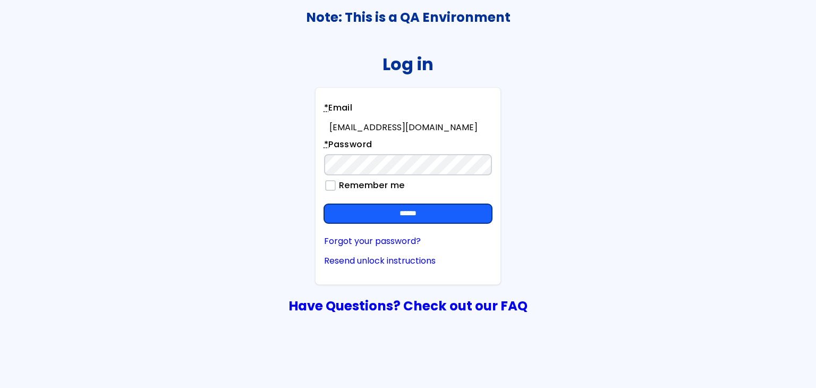
click at [476, 209] on input "******" at bounding box center [408, 213] width 168 height 19
